Goal: Check status: Check status

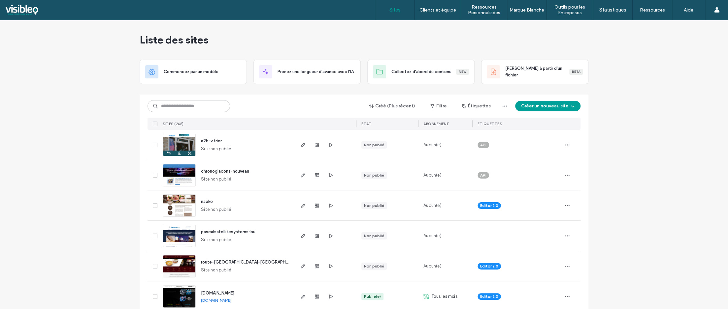
click at [190, 108] on input at bounding box center [188, 106] width 82 height 12
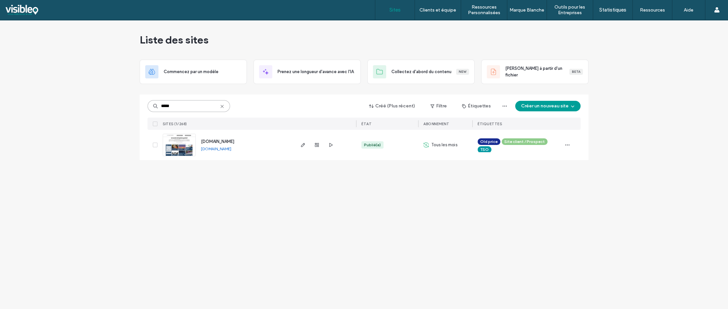
type input "*****"
click at [224, 151] on link "[DOMAIN_NAME]" at bounding box center [216, 148] width 30 height 5
click at [318, 145] on icon "button" at bounding box center [316, 145] width 5 height 5
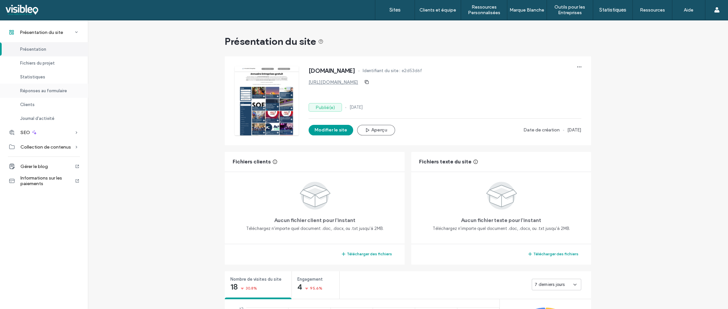
click at [61, 91] on span "Réponses au formulaire" at bounding box center [43, 90] width 47 height 5
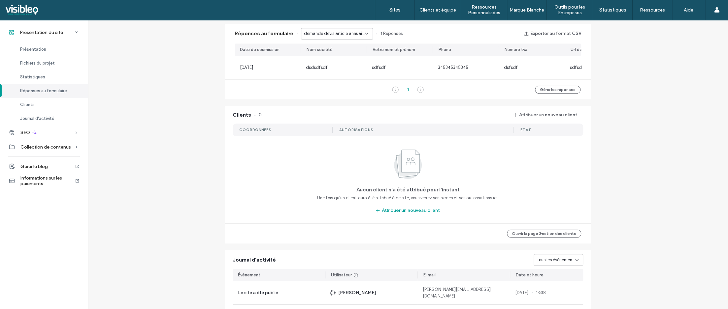
scroll to position [425, 0]
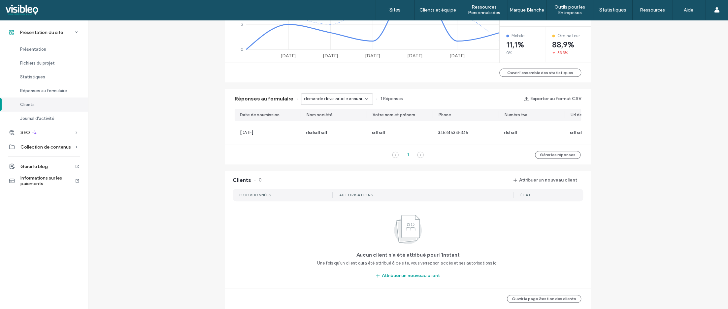
click at [345, 102] on span "demande devis article annuaire - Post de blog" at bounding box center [334, 99] width 61 height 7
click at [334, 122] on span "Ajoutez l - Ajout Entreprise page" at bounding box center [332, 122] width 63 height 7
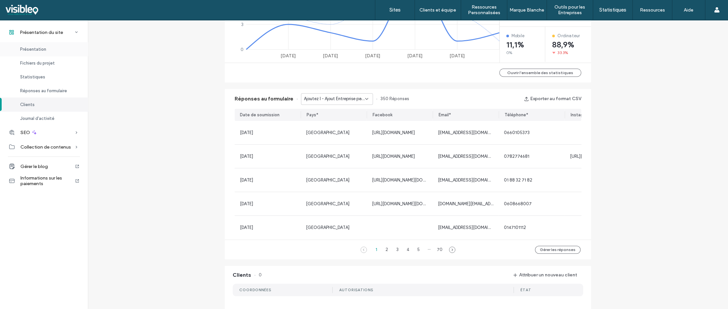
click at [38, 47] on span "Présentation" at bounding box center [33, 49] width 26 height 5
